Goal: Check status: Check status

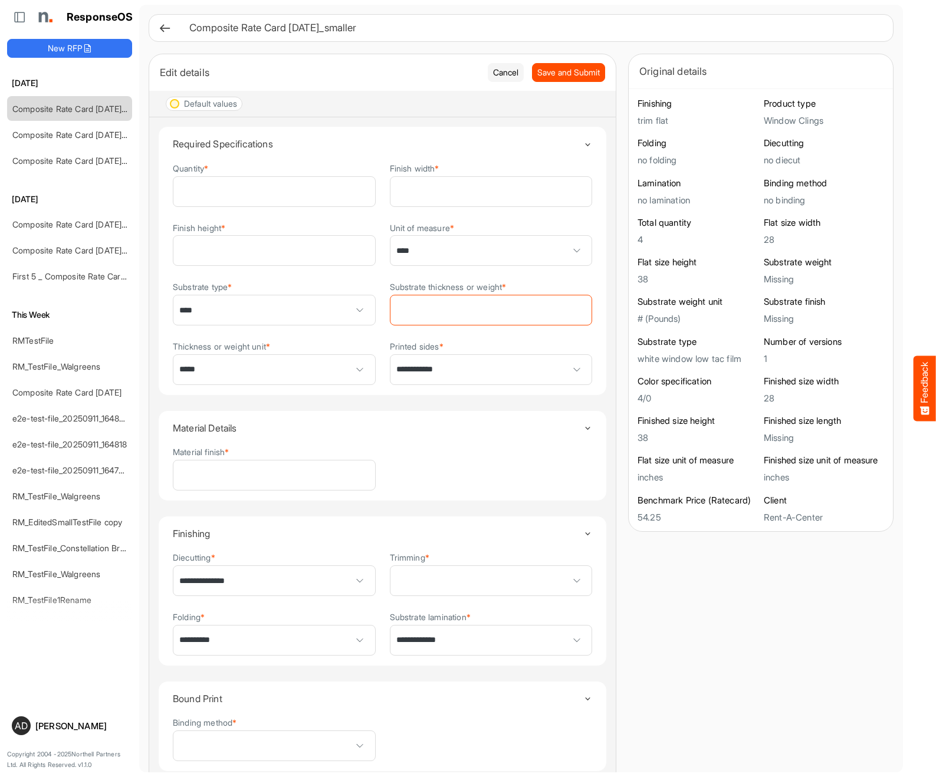
scroll to position [86, 0]
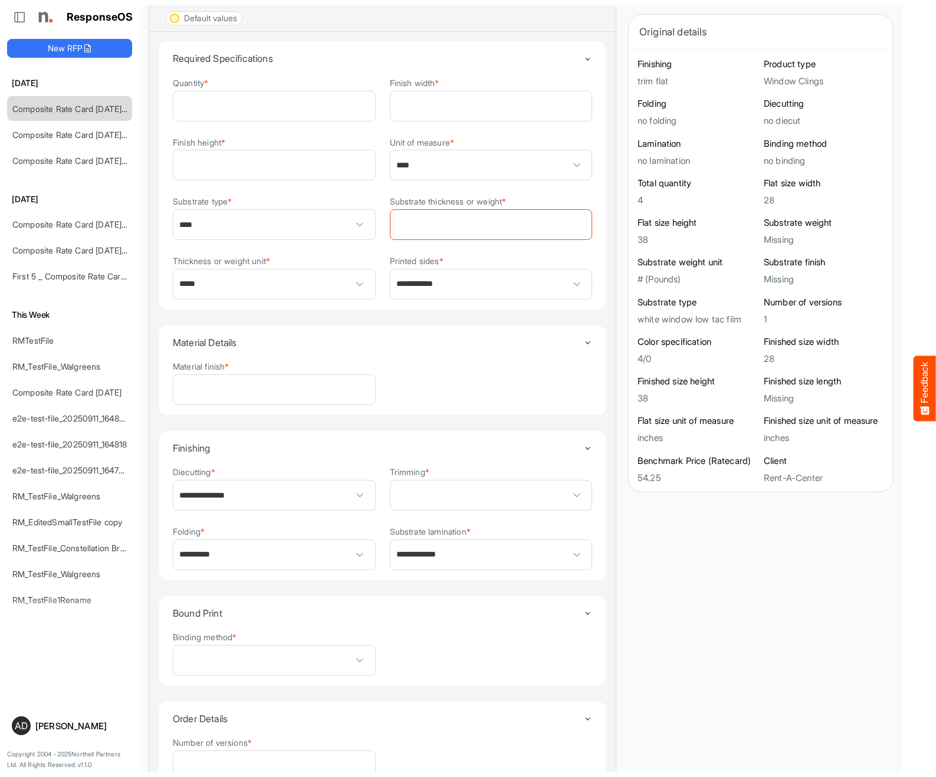
click at [617, 17] on div "**********" at bounding box center [521, 448] width 745 height 1038
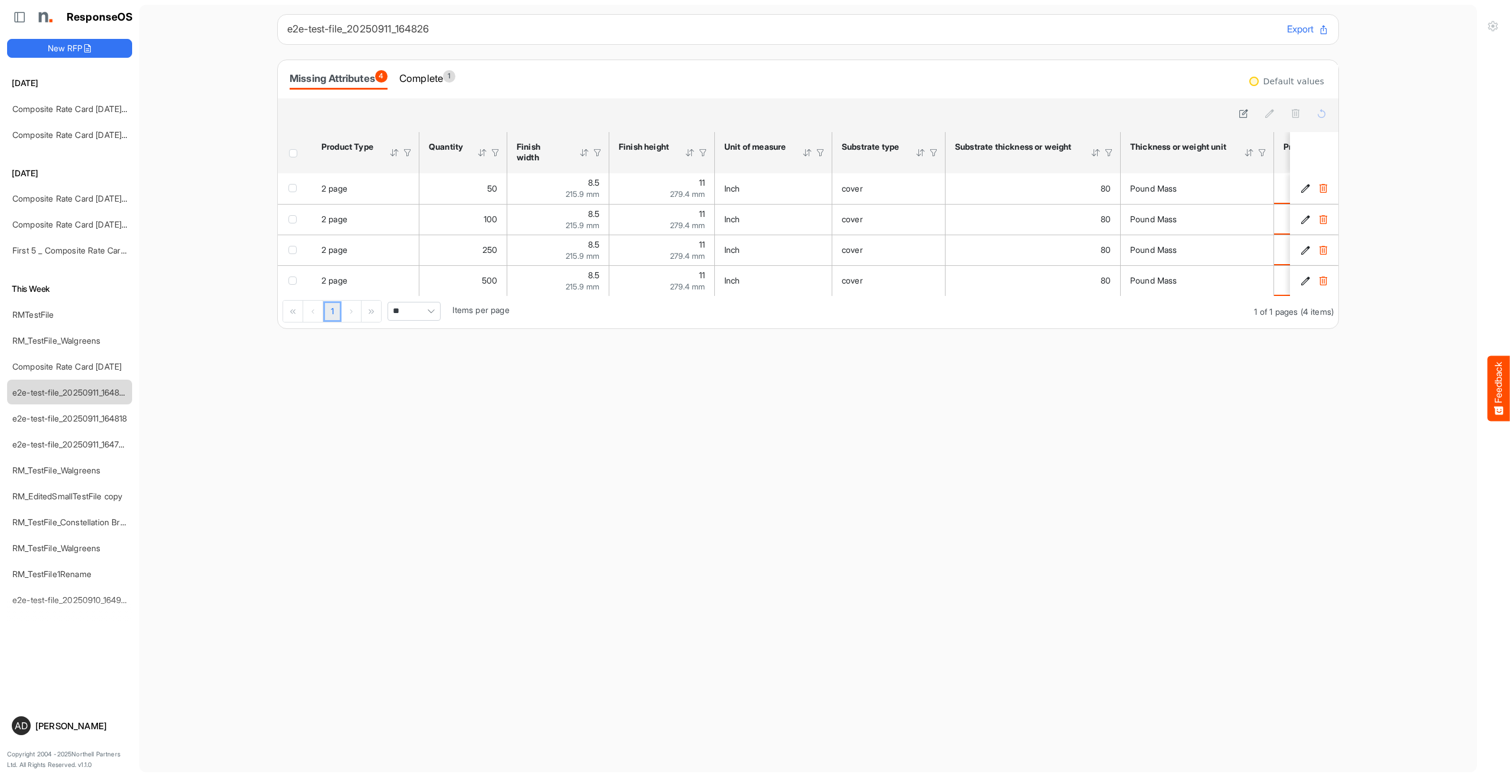
scroll to position [88, 0]
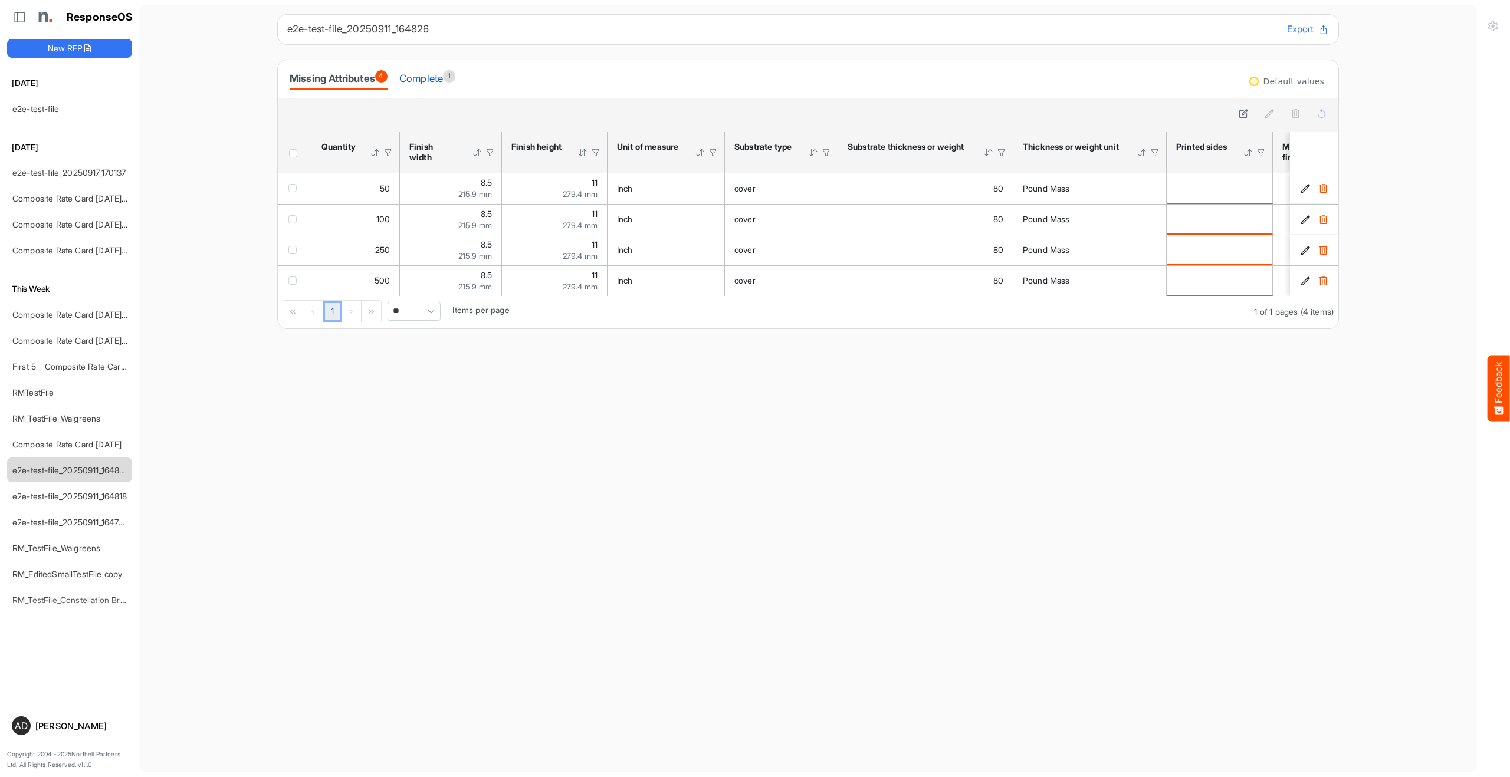
click at [433, 79] on div "Complete 1" at bounding box center [427, 78] width 56 height 17
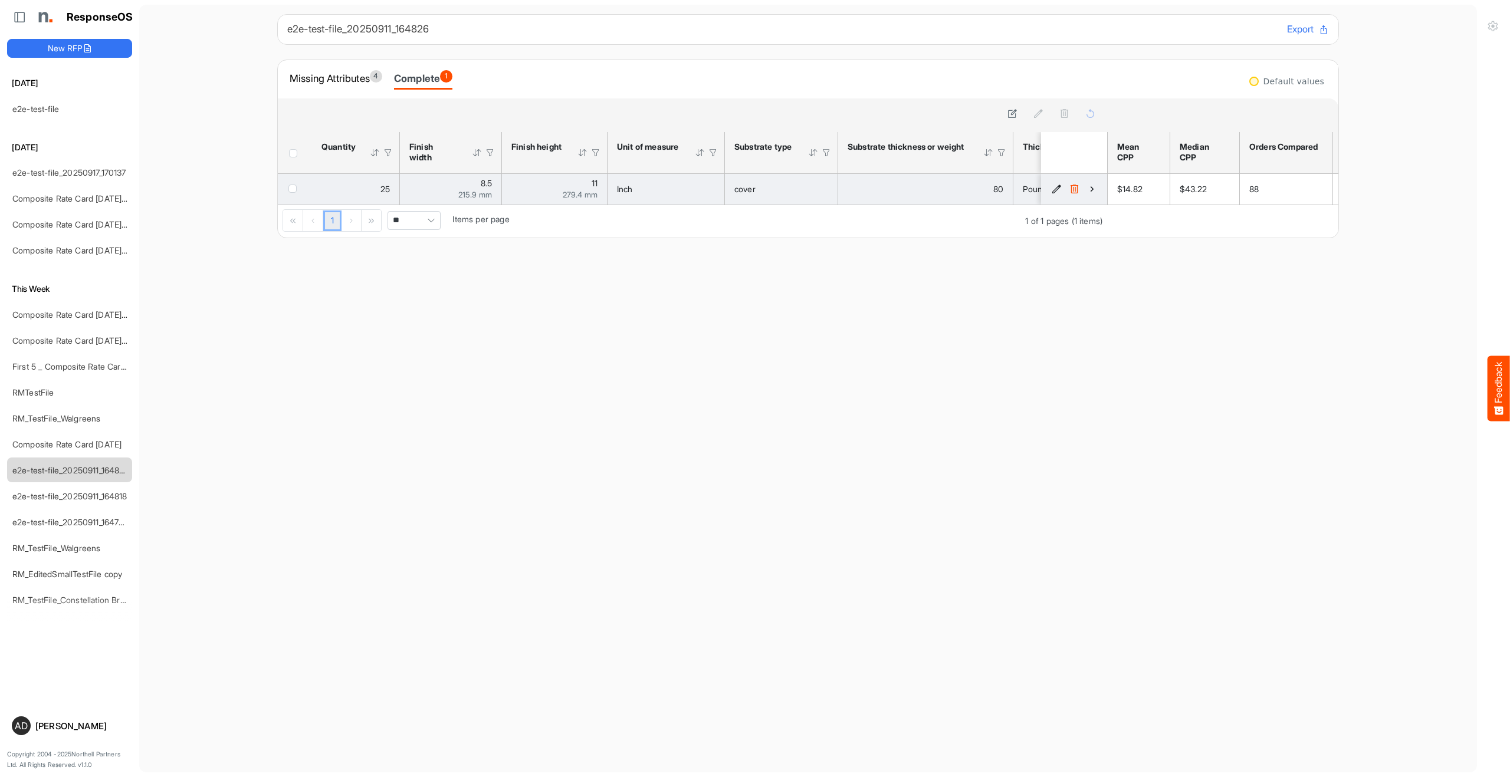
click at [1088, 190] on icon "d56450f3-67ad-4fb1-8bae-6484608ac49e is template cell Column Header" at bounding box center [1092, 189] width 10 height 10
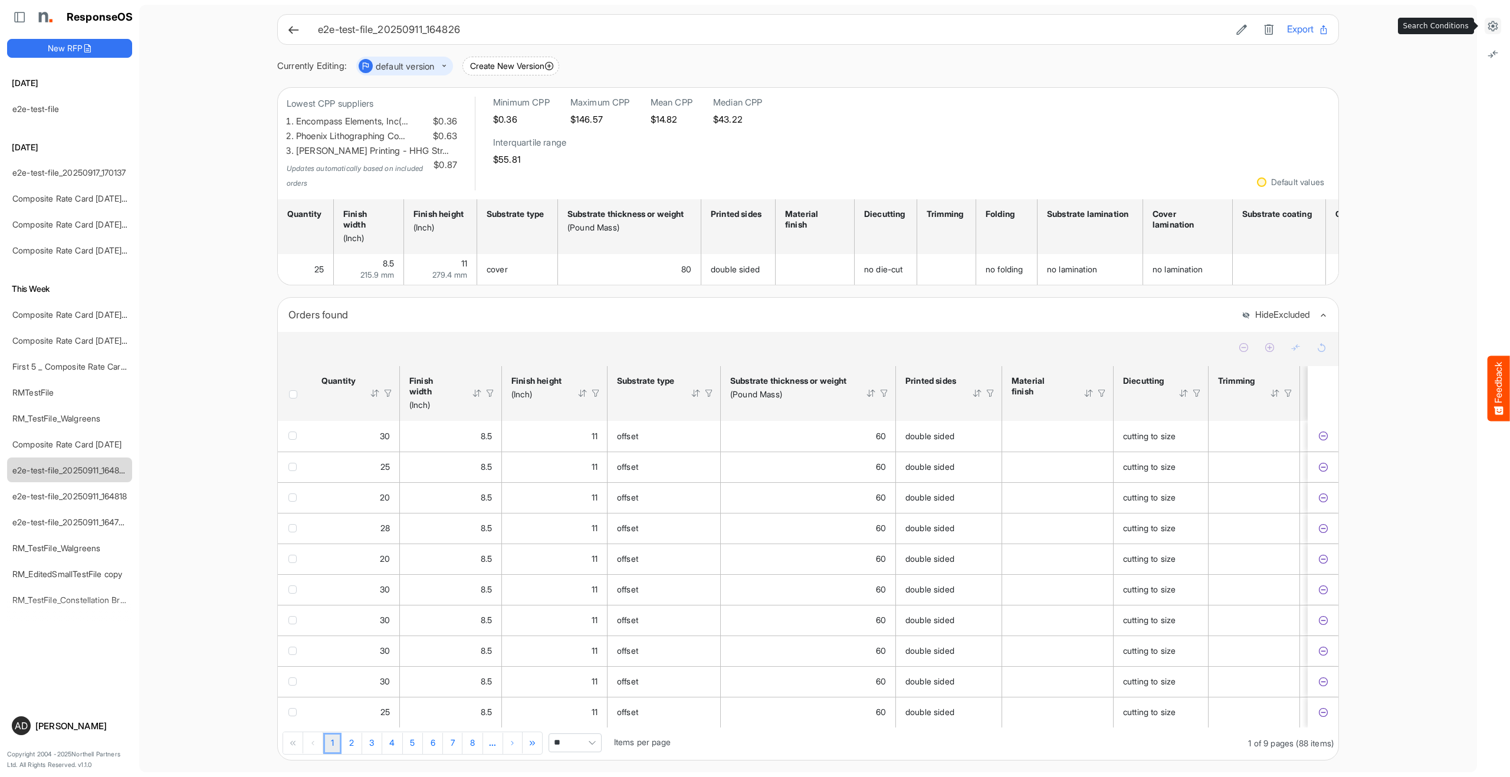
click at [1493, 20] on icon at bounding box center [1493, 26] width 12 height 12
